Goal: Information Seeking & Learning: Learn about a topic

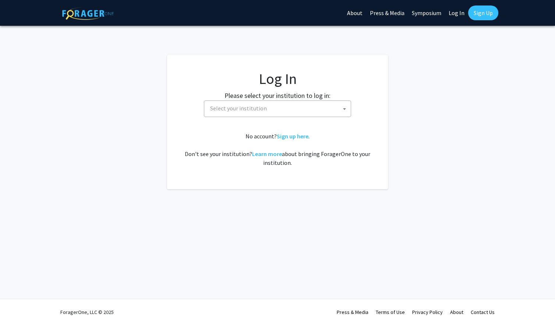
select select
click at [286, 109] on span "Select your institution" at bounding box center [279, 108] width 144 height 15
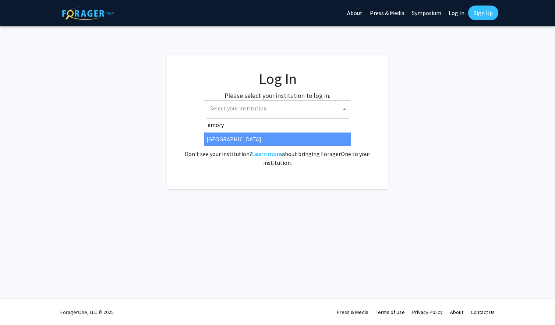
type input "emory"
select select "12"
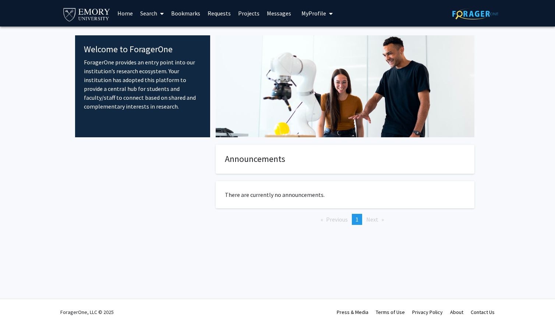
click at [127, 10] on link "Home" at bounding box center [125, 13] width 23 height 26
click at [321, 14] on span "My Profile" at bounding box center [313, 13] width 25 height 7
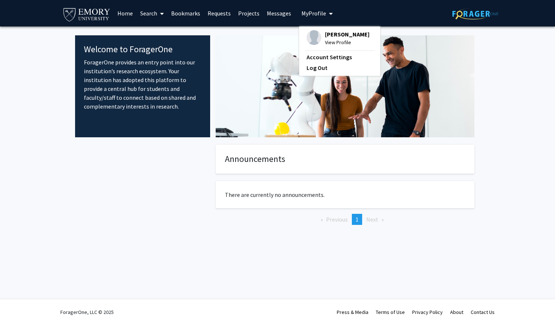
click at [325, 37] on span "[PERSON_NAME]" at bounding box center [347, 34] width 45 height 8
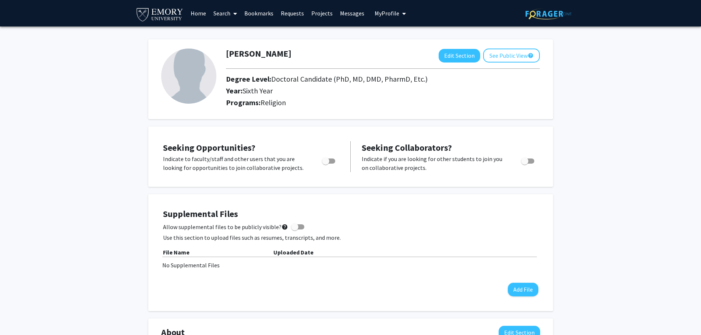
click at [227, 15] on link "Search" at bounding box center [225, 13] width 31 height 26
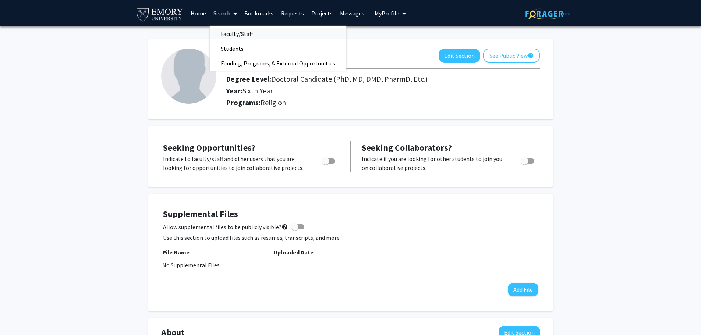
click at [231, 35] on span "Faculty/Staff" at bounding box center [237, 33] width 54 height 15
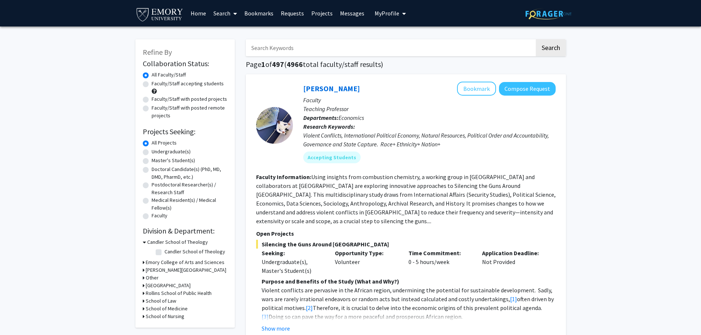
click at [152, 84] on label "Faculty/Staff accepting students" at bounding box center [188, 84] width 72 height 8
click at [152, 84] on input "Faculty/Staff accepting students" at bounding box center [154, 82] width 5 height 5
radio input "true"
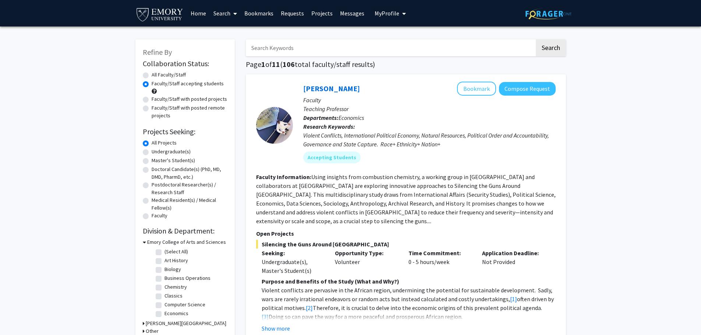
click at [152, 152] on label "Undergraduate(s)" at bounding box center [171, 152] width 39 height 8
click at [152, 152] on input "Undergraduate(s)" at bounding box center [154, 150] width 5 height 5
radio input "true"
click at [152, 144] on label "All Projects" at bounding box center [164, 143] width 25 height 8
click at [152, 144] on input "All Projects" at bounding box center [154, 141] width 5 height 5
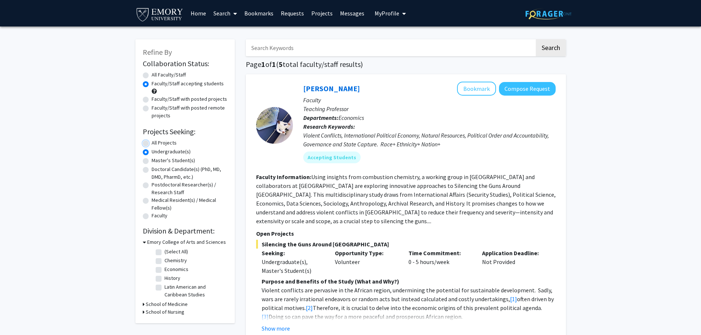
radio input "true"
drag, startPoint x: 351, startPoint y: 112, endPoint x: 360, endPoint y: 102, distance: 13.1
click at [360, 102] on p "Faculty" at bounding box center [429, 100] width 252 height 9
